Goal: Task Accomplishment & Management: Manage account settings

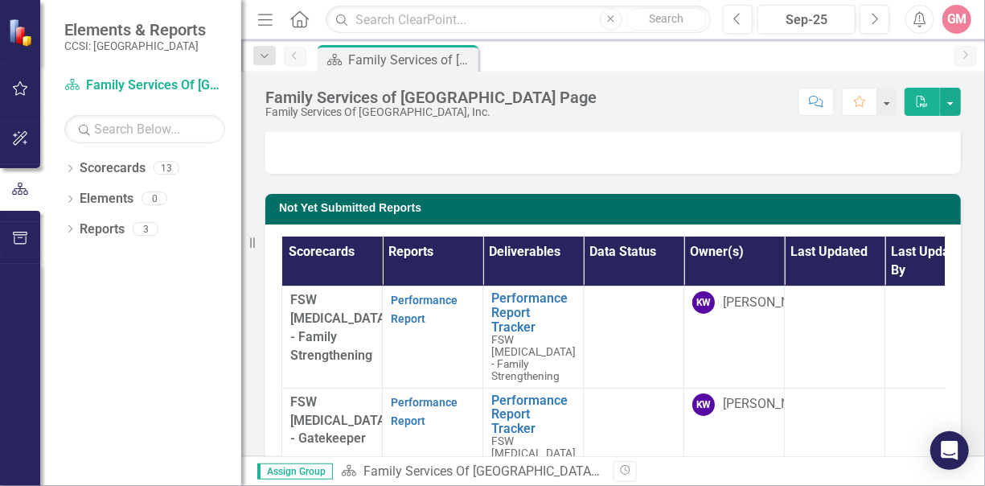
scroll to position [30, 0]
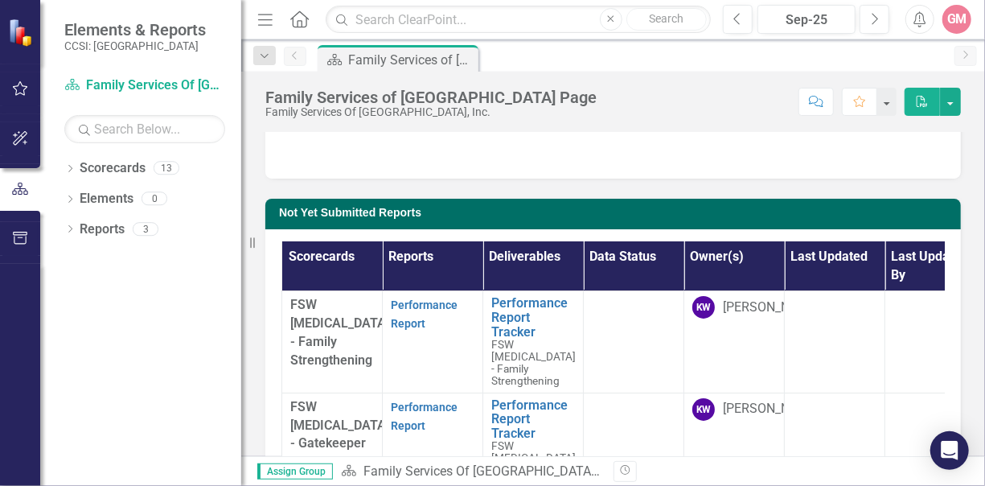
click at [960, 142] on div "Submitted Reports" at bounding box center [613, 130] width 720 height 97
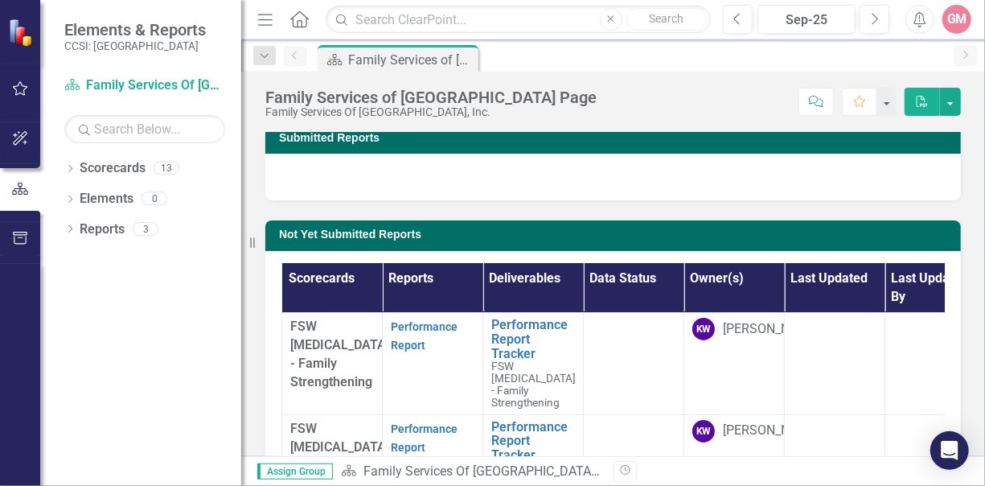
scroll to position [0, 0]
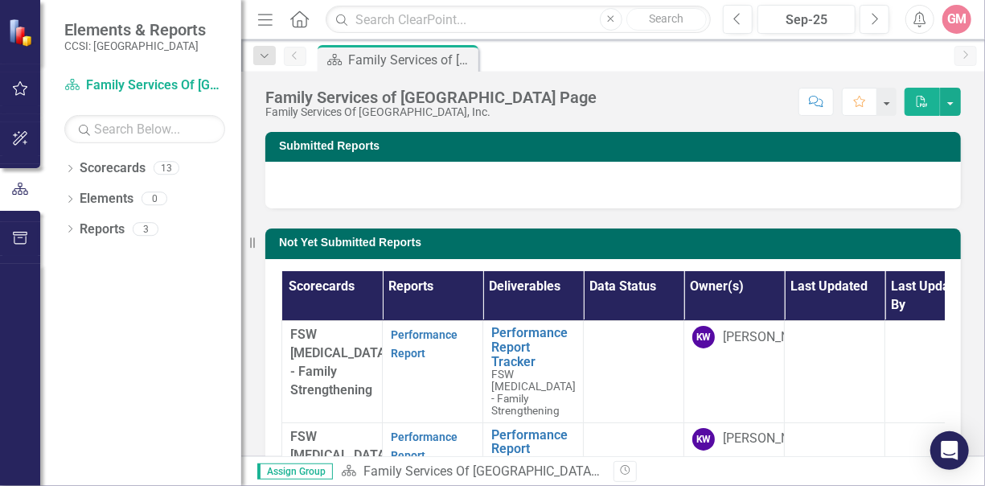
click at [807, 59] on div "Scorecard Family Services of Westchester Landing Page Pin" at bounding box center [630, 58] width 632 height 26
click at [655, 100] on div "Score: N/A Sep-25 Completed Comment Favorite PDF" at bounding box center [783, 101] width 356 height 27
click at [951, 104] on button "button" at bounding box center [950, 102] width 21 height 28
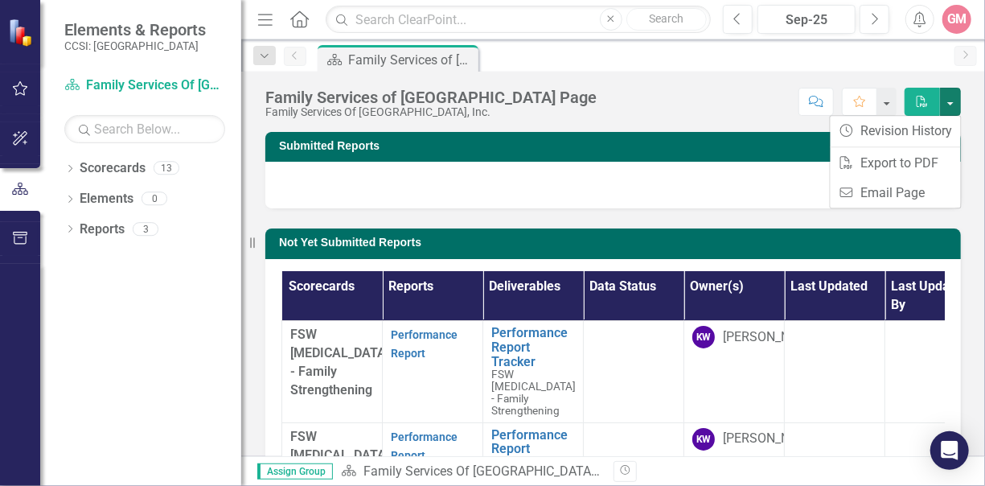
click at [778, 84] on div "Family Services of Westchester Landing Page Family Services Of Westchester, Inc…" at bounding box center [613, 96] width 744 height 48
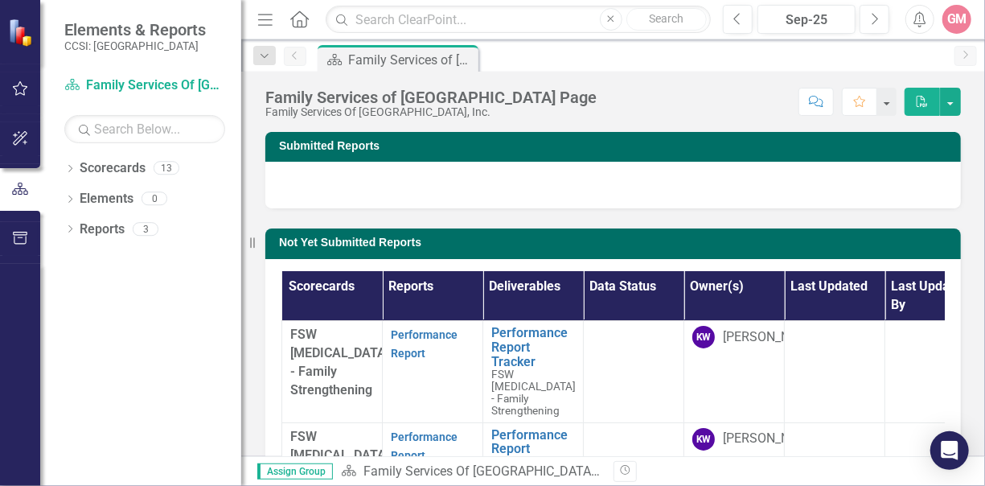
click at [951, 23] on div "GM" at bounding box center [957, 19] width 29 height 29
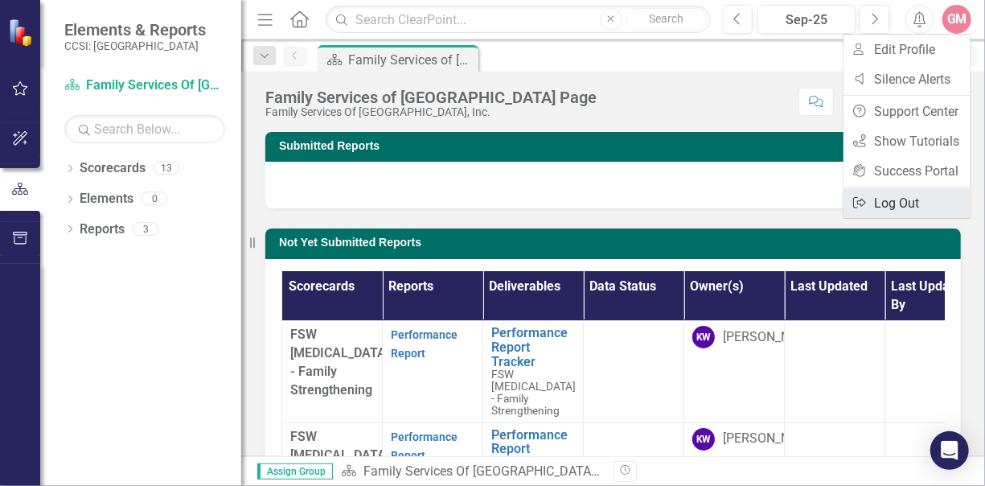
click at [882, 198] on link "Logout Log Out" at bounding box center [907, 203] width 127 height 30
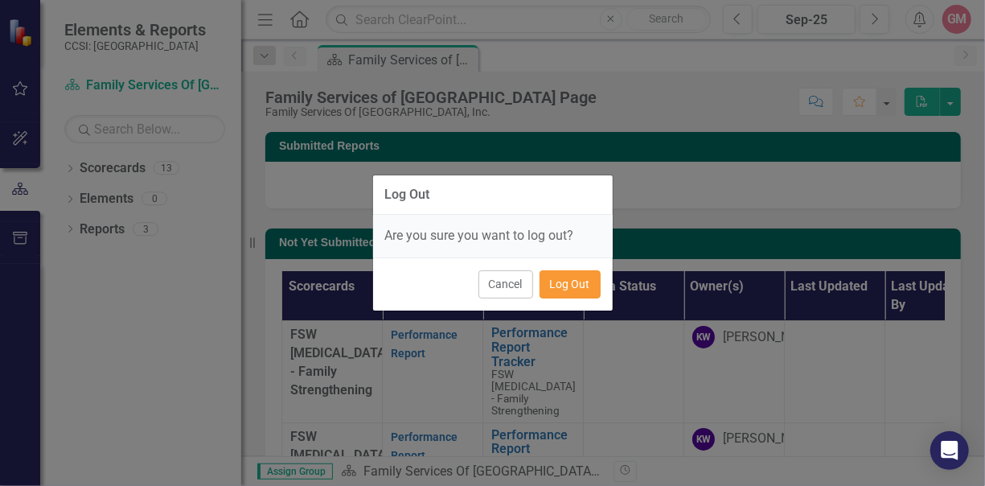
click at [569, 292] on button "Log Out" at bounding box center [570, 284] width 61 height 28
